Goal: Transaction & Acquisition: Purchase product/service

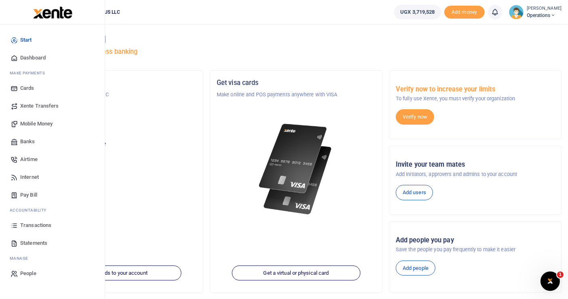
click at [39, 157] on link "Airtime" at bounding box center [52, 160] width 92 height 18
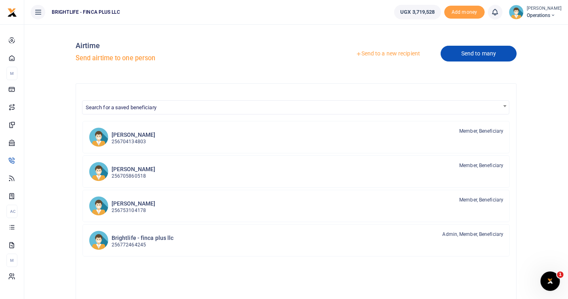
click at [464, 57] on link "Send to many" at bounding box center [479, 54] width 76 height 16
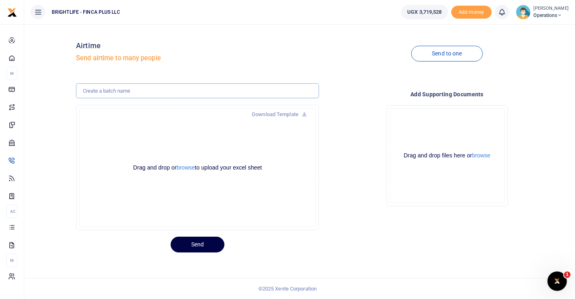
click at [103, 92] on input "text" at bounding box center [197, 90] width 243 height 15
type input "october staff and admin airtime"
click at [187, 166] on button "browse" at bounding box center [186, 168] width 18 height 6
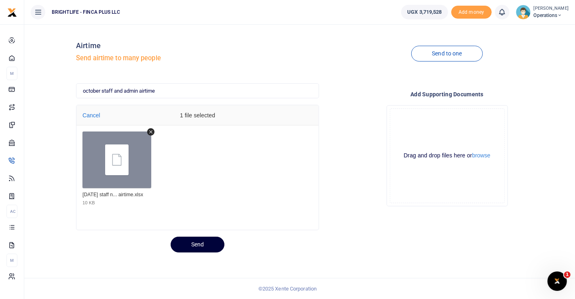
click at [201, 244] on button "Send" at bounding box center [198, 245] width 54 height 16
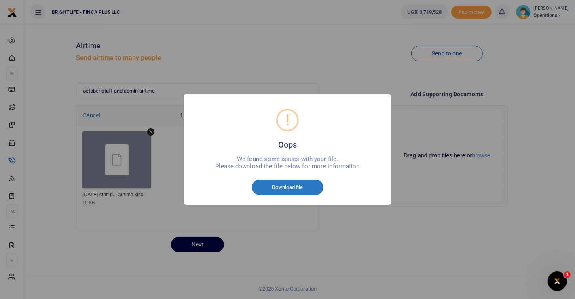
click at [312, 187] on button "Download file" at bounding box center [288, 187] width 72 height 15
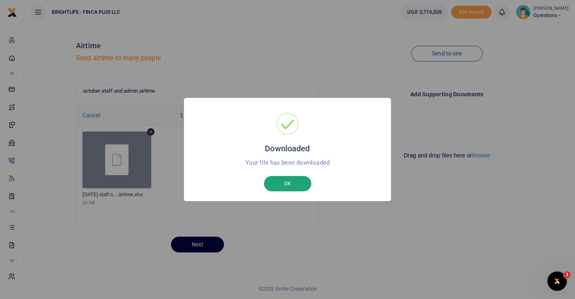
click at [288, 188] on button "OK" at bounding box center [287, 183] width 47 height 15
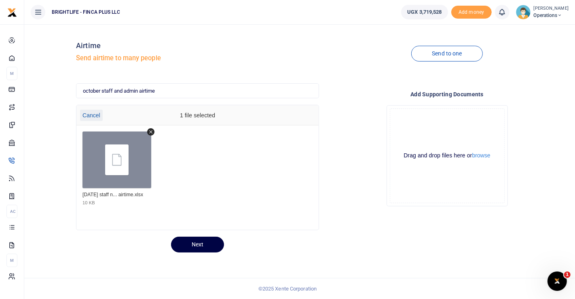
click at [93, 115] on button "Cancel" at bounding box center [91, 115] width 23 height 11
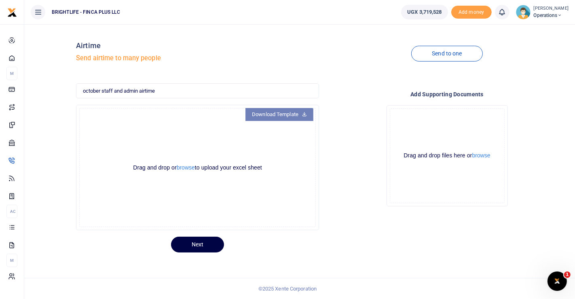
click at [275, 118] on link "Download Template" at bounding box center [280, 114] width 68 height 13
click at [183, 169] on button "browse" at bounding box center [186, 168] width 18 height 6
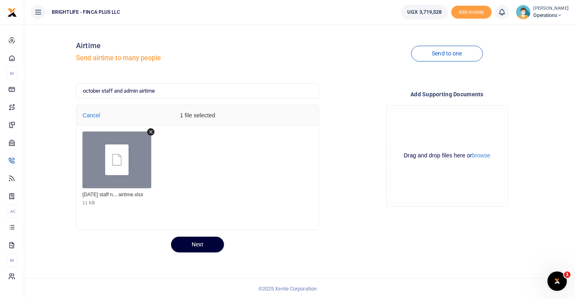
click at [200, 248] on button "Next" at bounding box center [197, 245] width 53 height 16
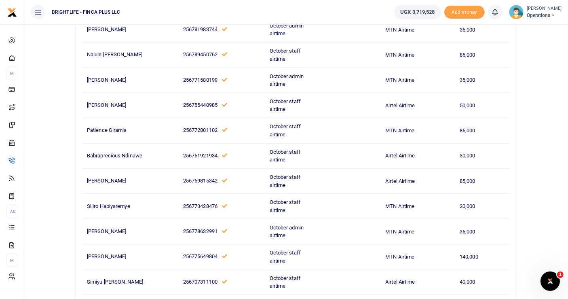
scroll to position [915, 0]
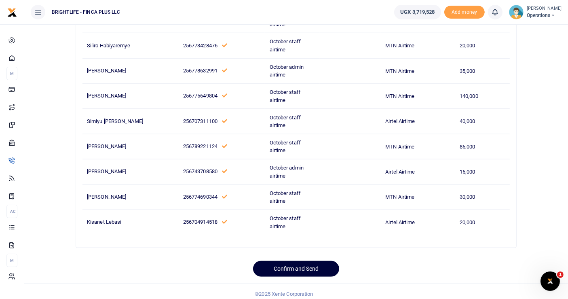
click at [304, 267] on button "Confirm and Send" at bounding box center [296, 269] width 86 height 16
